Goal: Task Accomplishment & Management: Use online tool/utility

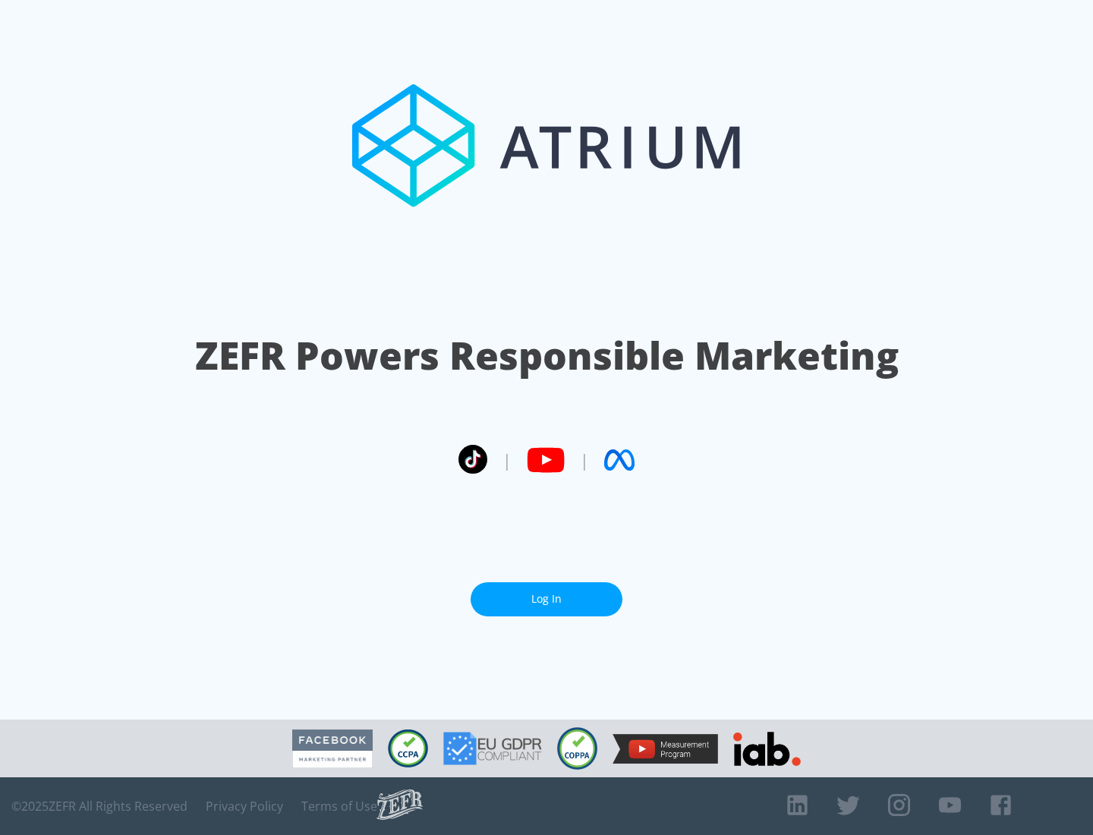
click at [547, 599] on link "Log In" at bounding box center [547, 599] width 152 height 34
